Goal: Task Accomplishment & Management: Manage account settings

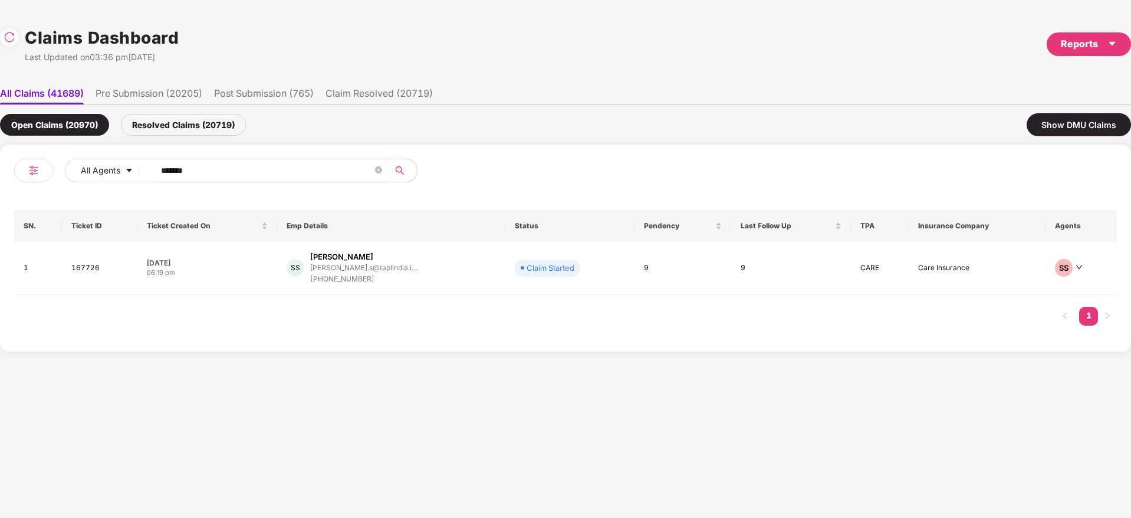
drag, startPoint x: 215, startPoint y: 171, endPoint x: 38, endPoint y: 187, distance: 177.0
click at [0, 179] on div "All Agents ****** SN. Ticket ID Ticket Created On Emp Details Status Pendency L…" at bounding box center [565, 247] width 1131 height 207
paste input "text"
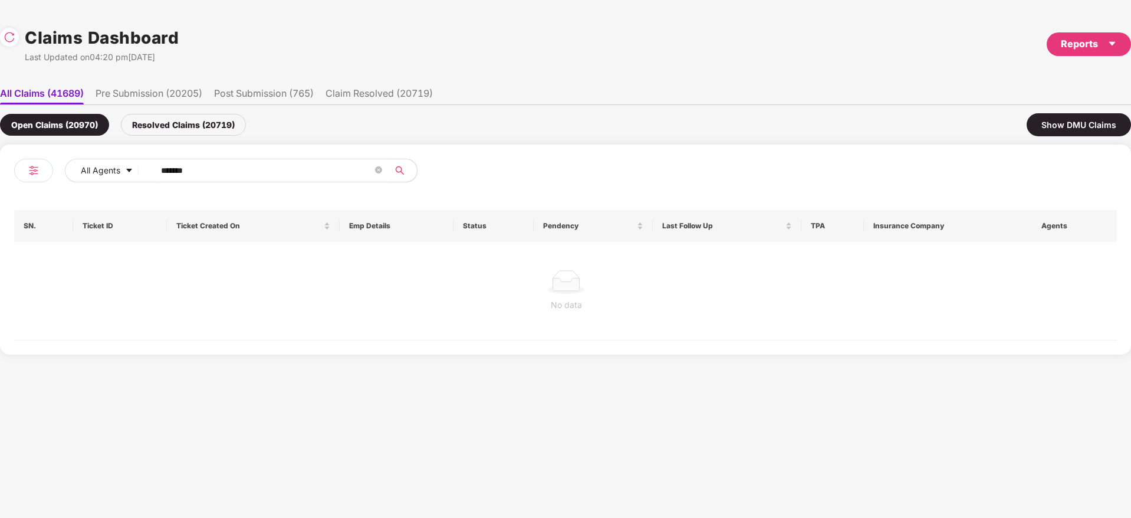
click at [199, 123] on div "Resolved Claims (20719)" at bounding box center [183, 125] width 125 height 22
click at [88, 128] on div "Open Claims (20970)" at bounding box center [54, 125] width 109 height 22
click at [200, 122] on div "Resolved Claims (20719)" at bounding box center [183, 125] width 125 height 22
drag, startPoint x: 261, startPoint y: 169, endPoint x: 8, endPoint y: 186, distance: 253.5
click at [1, 186] on div "All Agents ****** SN. Ticket ID Ticket Created On Emp Details Status Pendency L…" at bounding box center [565, 249] width 1131 height 210
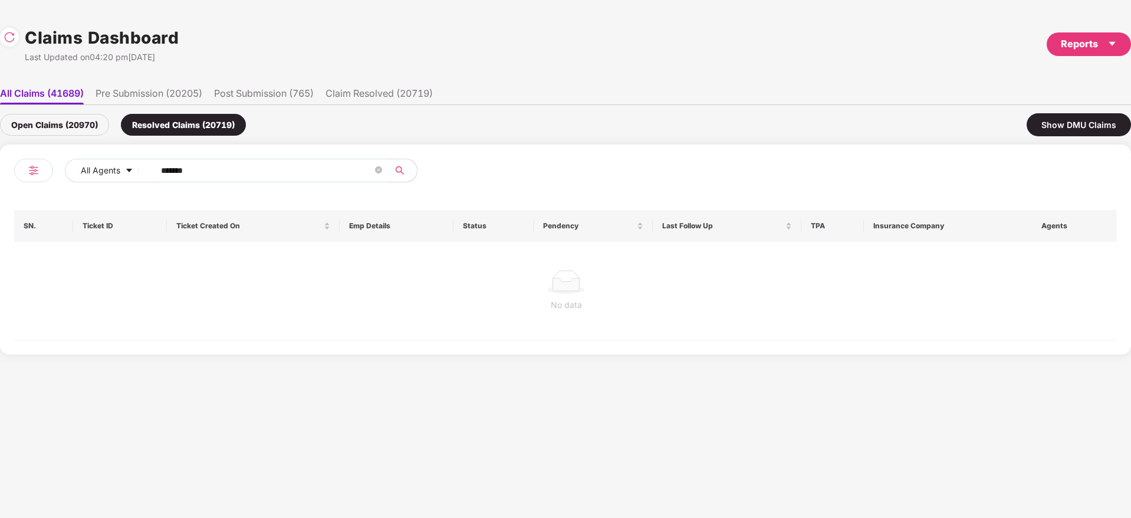
paste input "text"
type input "******"
click at [70, 126] on div "Open Claims (20970)" at bounding box center [54, 125] width 109 height 22
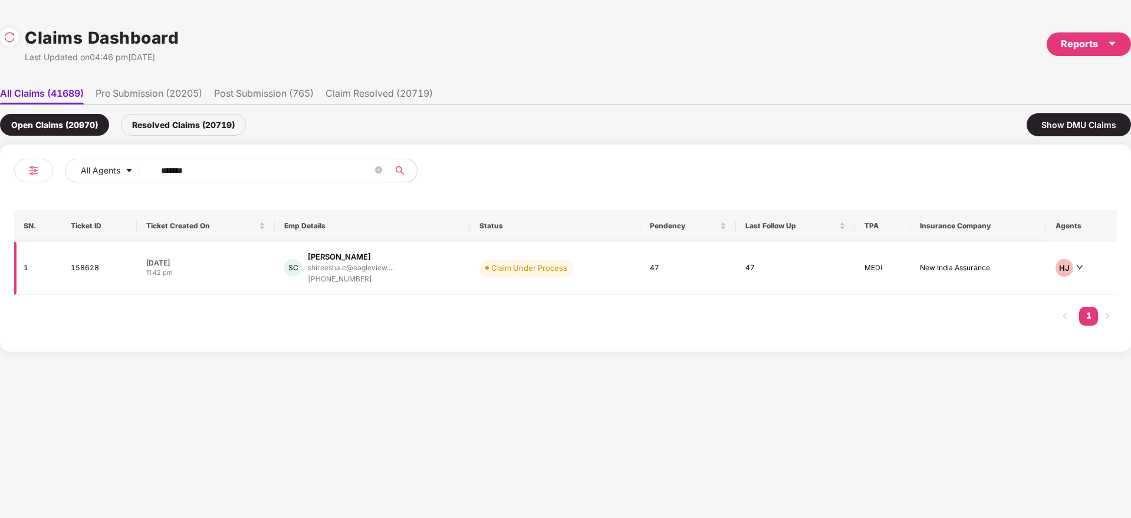
click at [449, 268] on div "SC [PERSON_NAME].c@eagleview.... [PHONE_NUMBER]" at bounding box center [372, 268] width 176 height 34
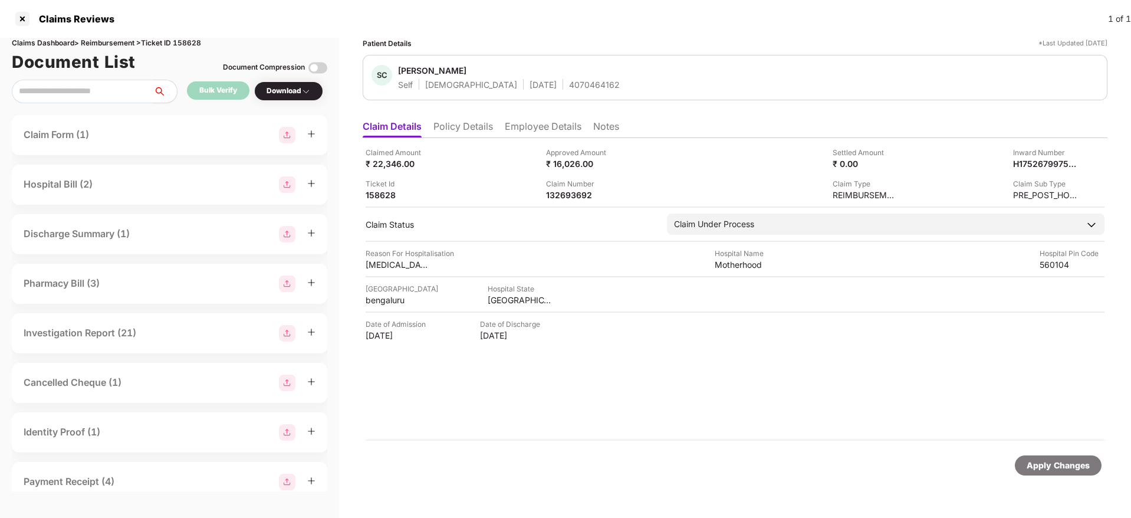
click at [710, 396] on div "Claimed Amount ₹ 22,346.00 Approved Amount ₹ 16,026.00 Settled Amount ₹ 0.00 In…" at bounding box center [735, 289] width 745 height 303
click at [587, 414] on div "Claimed Amount ₹ 22,346.00 Approved Amount ₹ 16,026.00 Settled Amount ₹ 0.00 In…" at bounding box center [735, 289] width 745 height 303
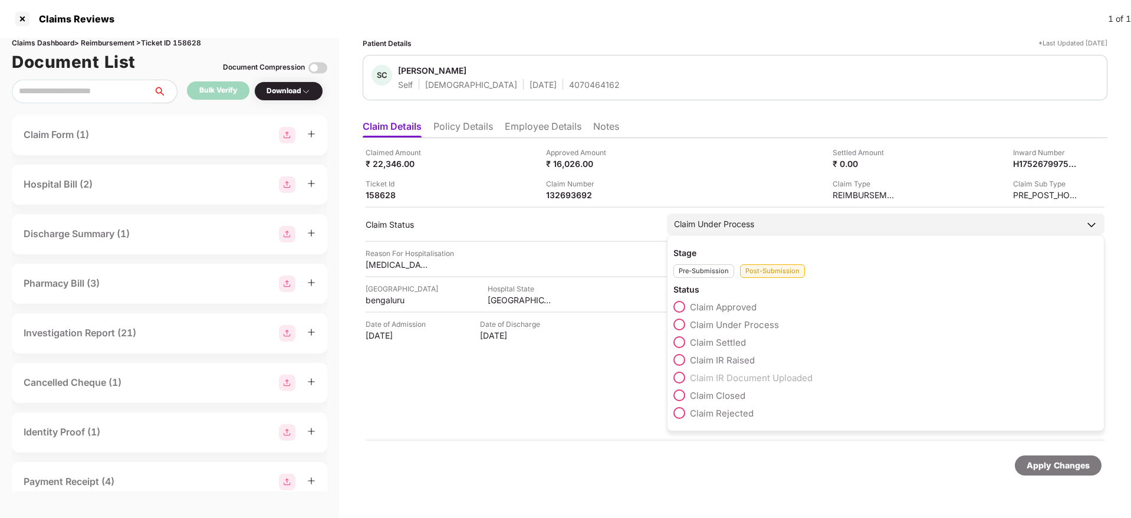
click at [741, 311] on span "Claim Approved" at bounding box center [723, 306] width 67 height 11
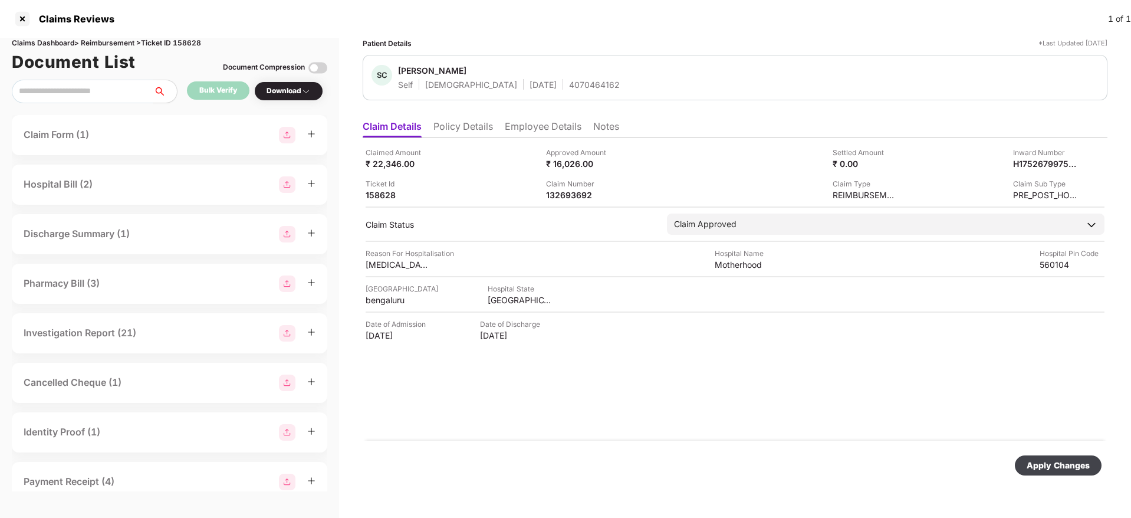
click at [1079, 469] on div "Apply Changes" at bounding box center [1058, 465] width 63 height 13
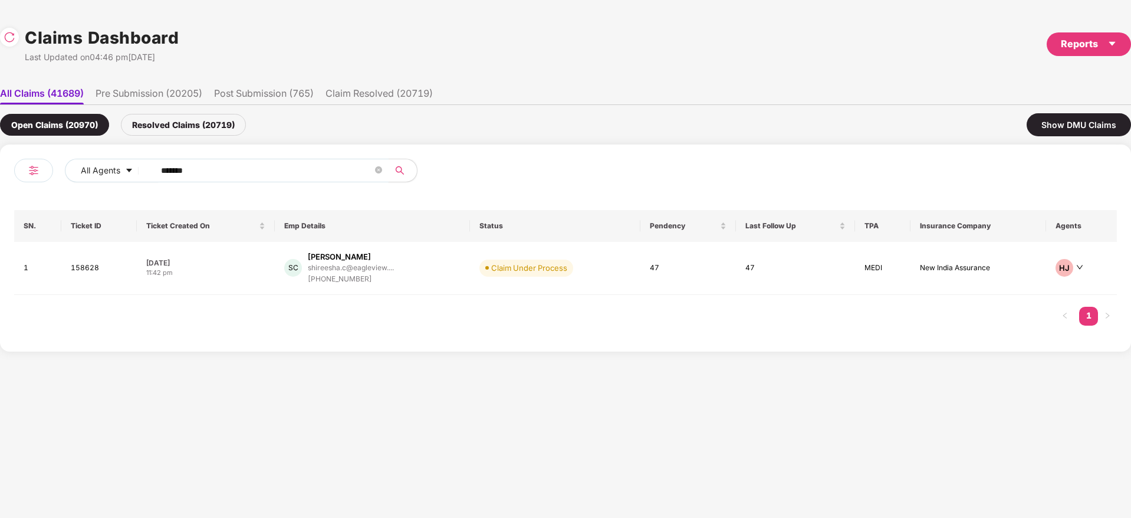
drag, startPoint x: 89, startPoint y: 190, endPoint x: 197, endPoint y: 203, distance: 108.8
click at [14, 203] on div "All Agents ****** SN. Ticket ID Ticket Created On Emp Details Status Pendency L…" at bounding box center [565, 247] width 1131 height 207
paste input "text"
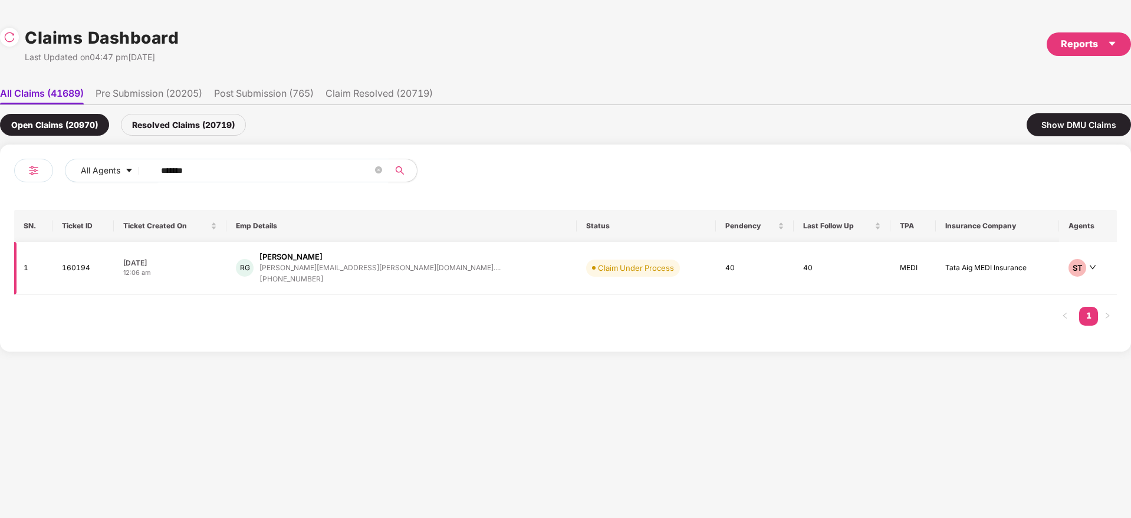
type input "******"
click at [428, 271] on div "RG [PERSON_NAME] [PERSON_NAME][EMAIL_ADDRESS][PERSON_NAME][DOMAIN_NAME].... [PH…" at bounding box center [401, 268] width 331 height 34
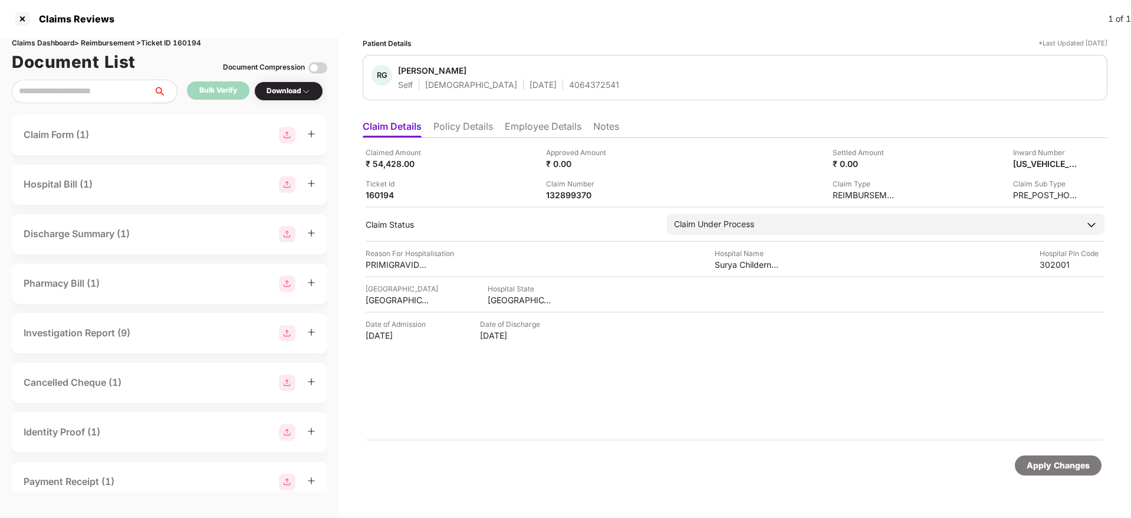
click at [569, 88] on div "4064372541" at bounding box center [594, 84] width 50 height 11
copy div "4064372541"
click at [571, 196] on div "132899370" at bounding box center [578, 194] width 65 height 11
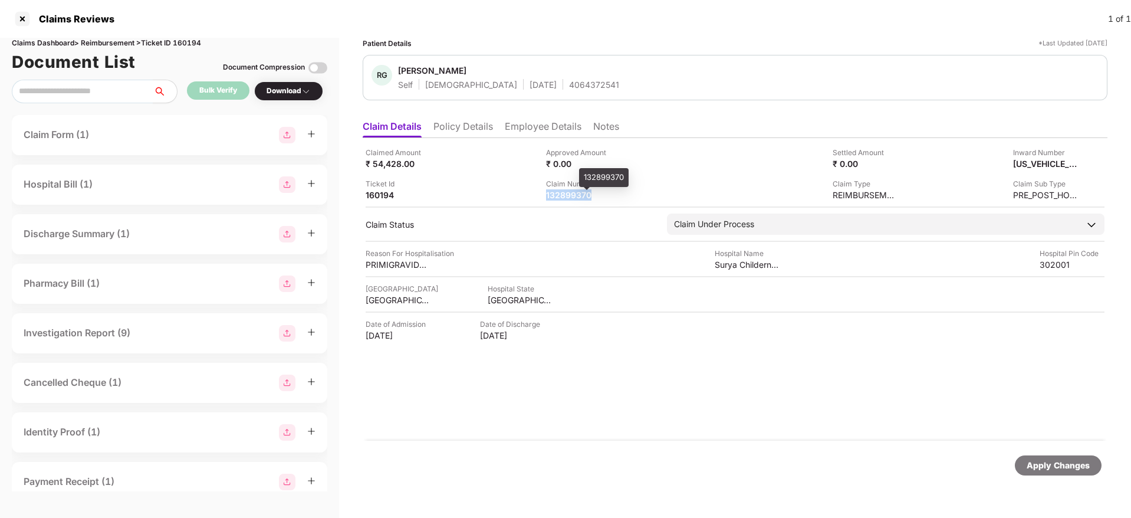
copy div "132899370"
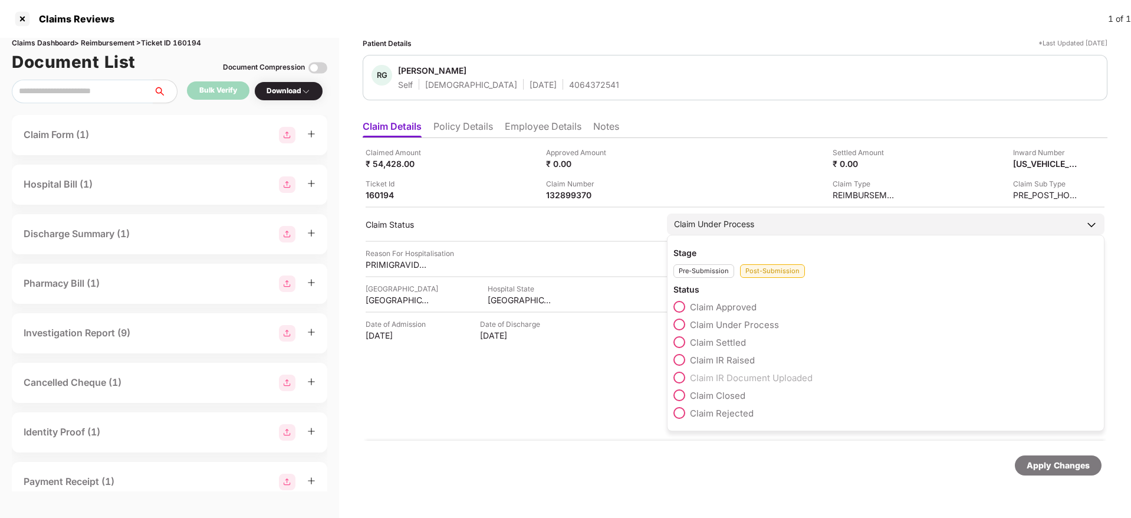
click at [735, 344] on span "Claim Settled" at bounding box center [718, 342] width 56 height 11
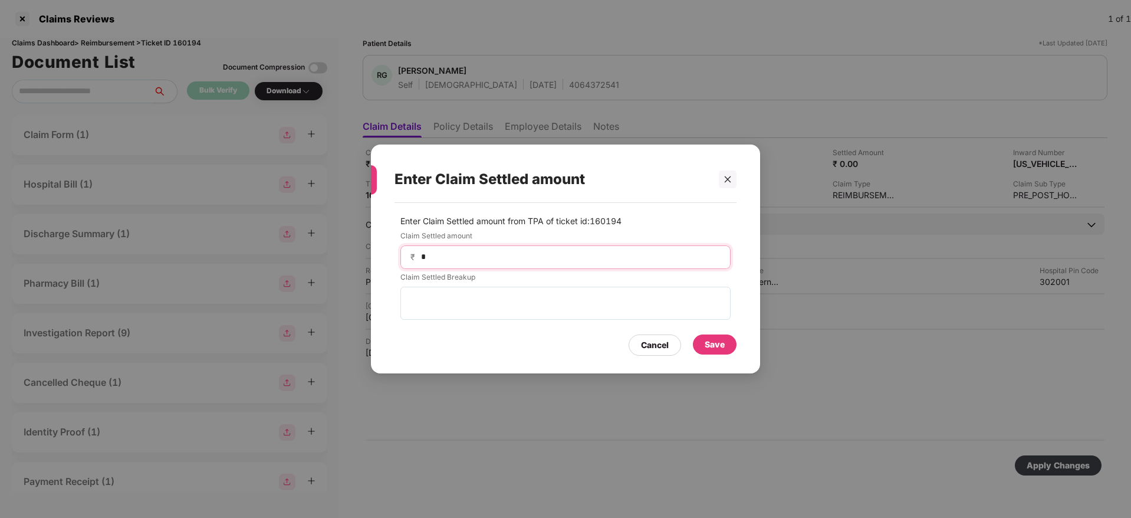
click at [518, 254] on input "*" at bounding box center [570, 257] width 301 height 12
type input "*****"
click at [721, 341] on div "Save" at bounding box center [715, 344] width 20 height 13
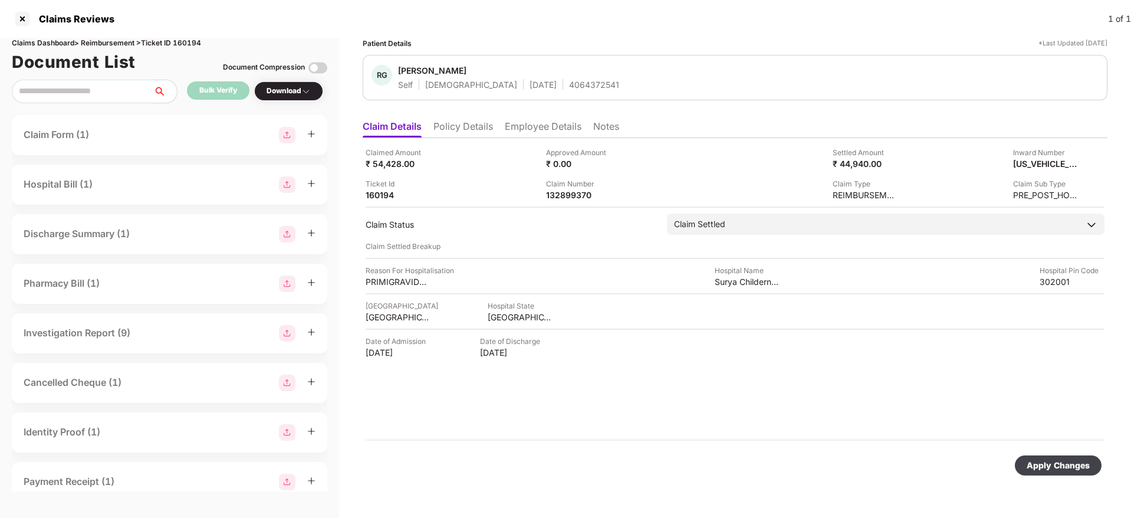
click at [1047, 465] on div "Apply Changes" at bounding box center [1058, 465] width 63 height 13
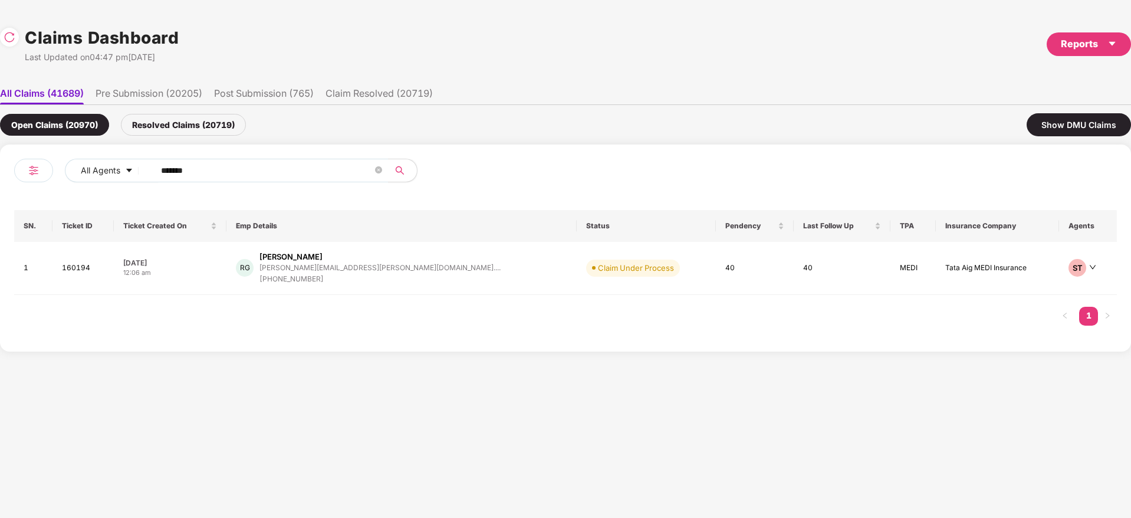
drag, startPoint x: 212, startPoint y: 169, endPoint x: 47, endPoint y: 167, distance: 164.5
click at [19, 167] on div "All Agents ******" at bounding box center [289, 175] width 551 height 33
paste input "text"
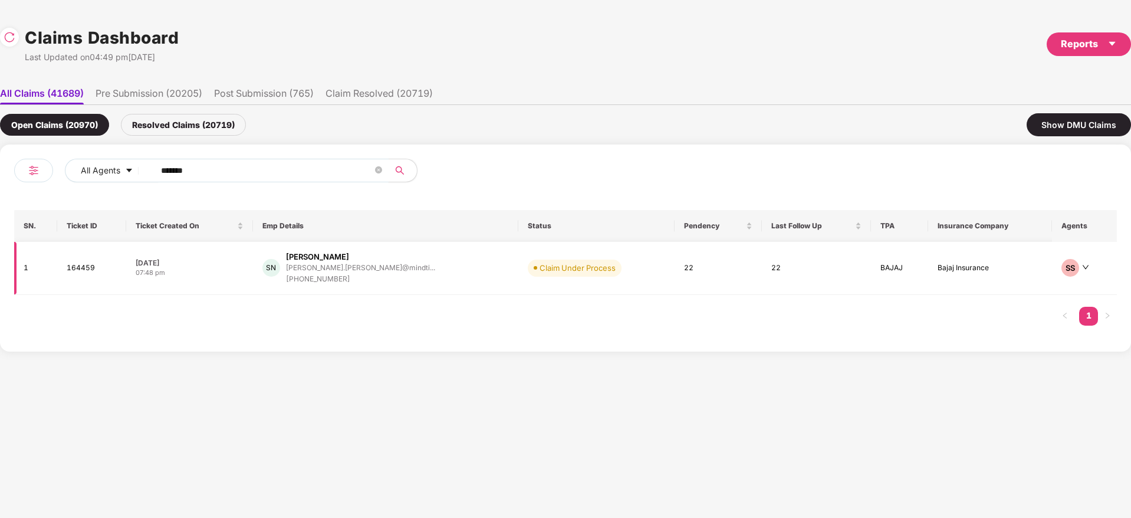
type input "******"
click at [416, 282] on div "SN [PERSON_NAME] [PERSON_NAME].[PERSON_NAME]@mindti... [PHONE_NUMBER]" at bounding box center [385, 268] width 247 height 34
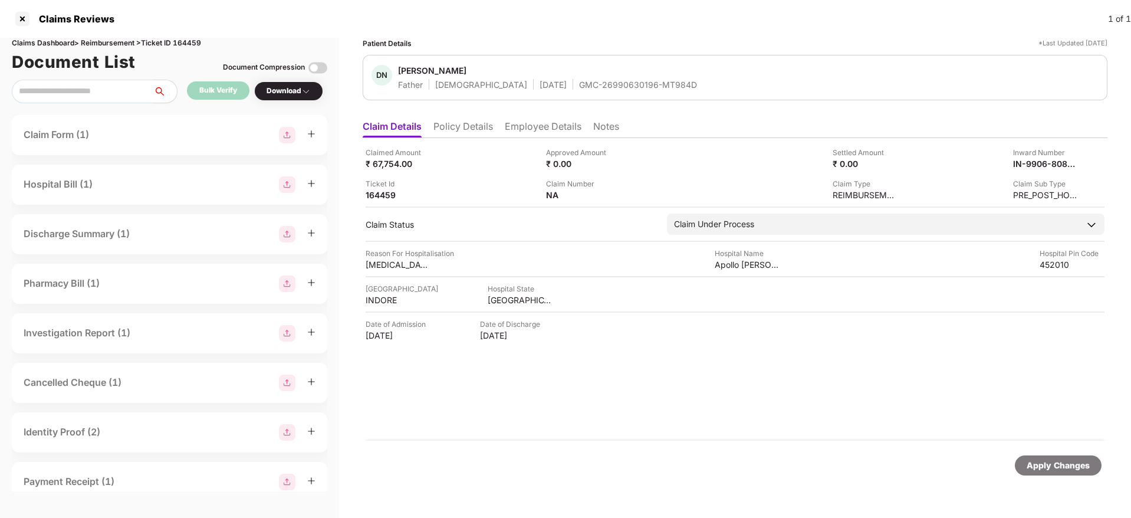
click at [579, 79] on div "GMC-26990630196-MT984D" at bounding box center [638, 84] width 118 height 11
copy div "GMC-26990630196-MT984D"
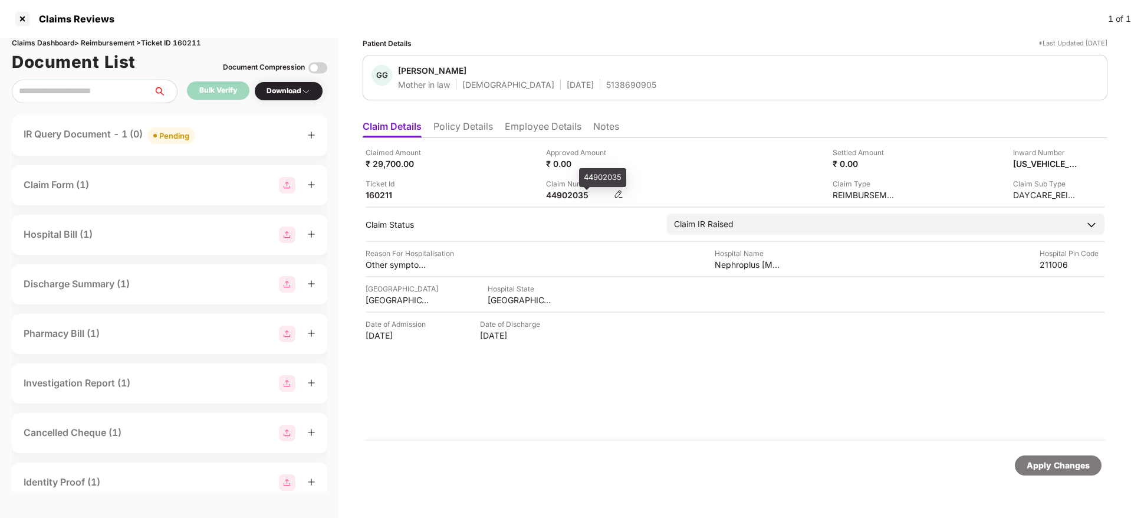
click at [558, 197] on div "44902035" at bounding box center [578, 194] width 65 height 11
copy div "44902035"
click at [606, 84] on div "5138690905" at bounding box center [631, 84] width 50 height 11
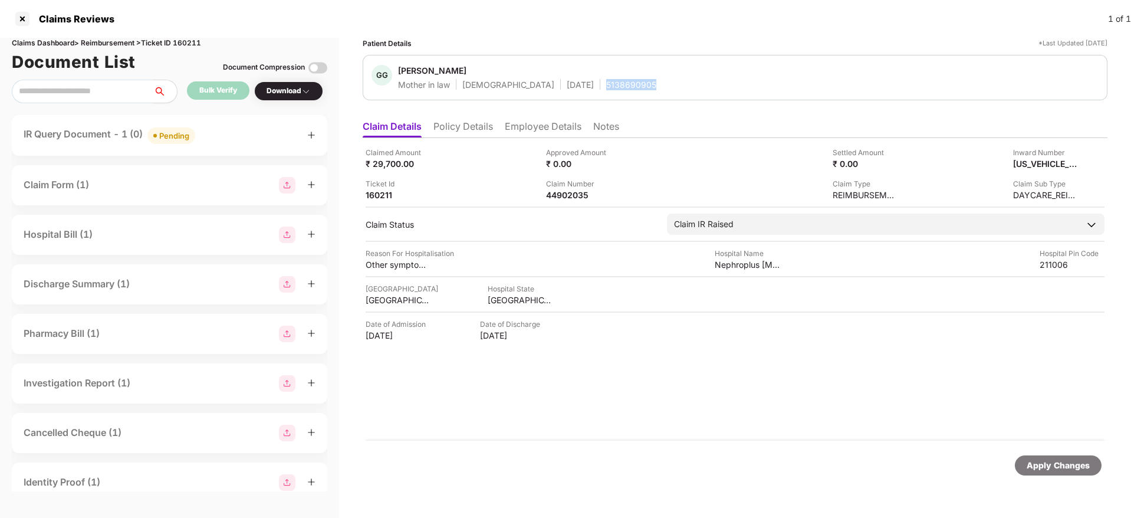
copy div "5138690905"
click at [553, 195] on div "44902035" at bounding box center [578, 194] width 65 height 11
copy div "44902035"
